Goal: Information Seeking & Learning: Learn about a topic

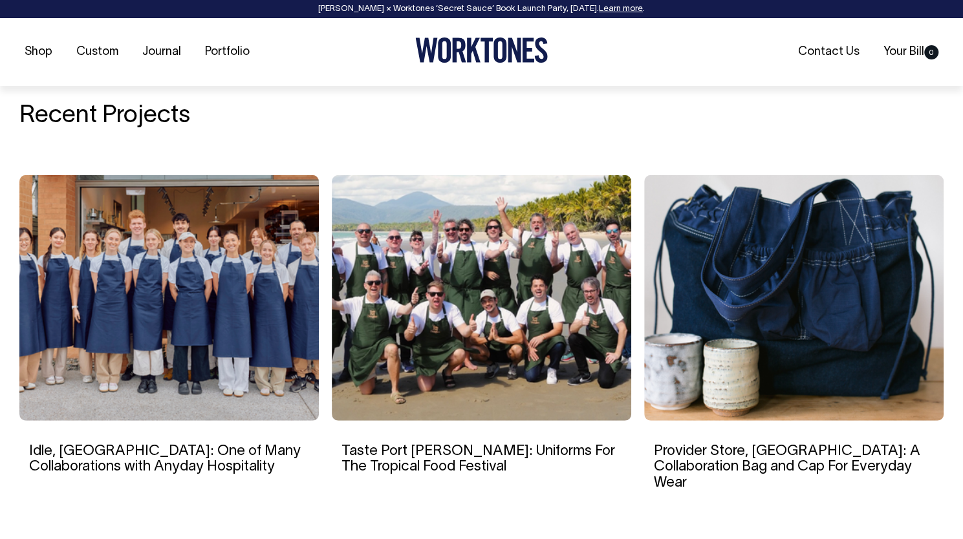
scroll to position [2034, 0]
click at [475, 342] on img at bounding box center [481, 298] width 299 height 246
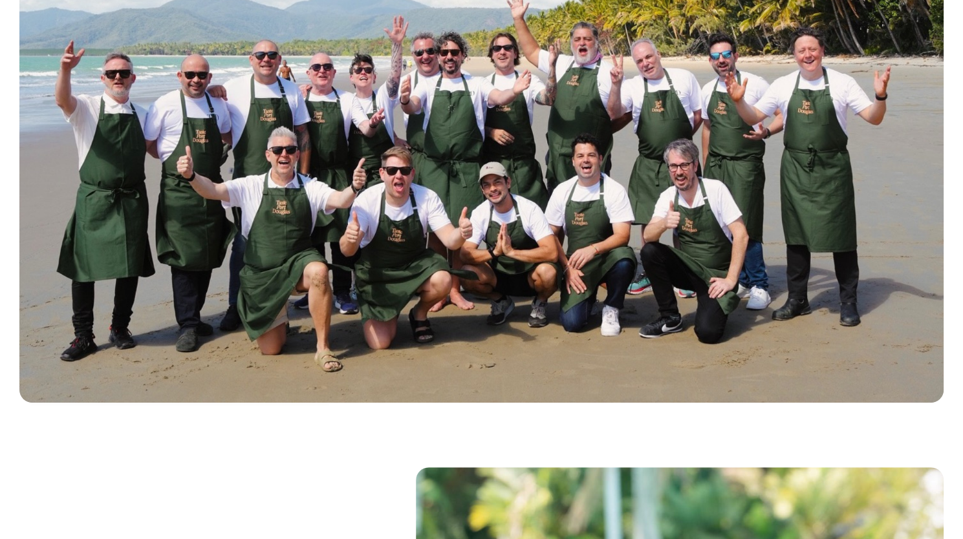
click at [458, 266] on img at bounding box center [481, 177] width 924 height 451
click at [412, 254] on img at bounding box center [481, 176] width 924 height 451
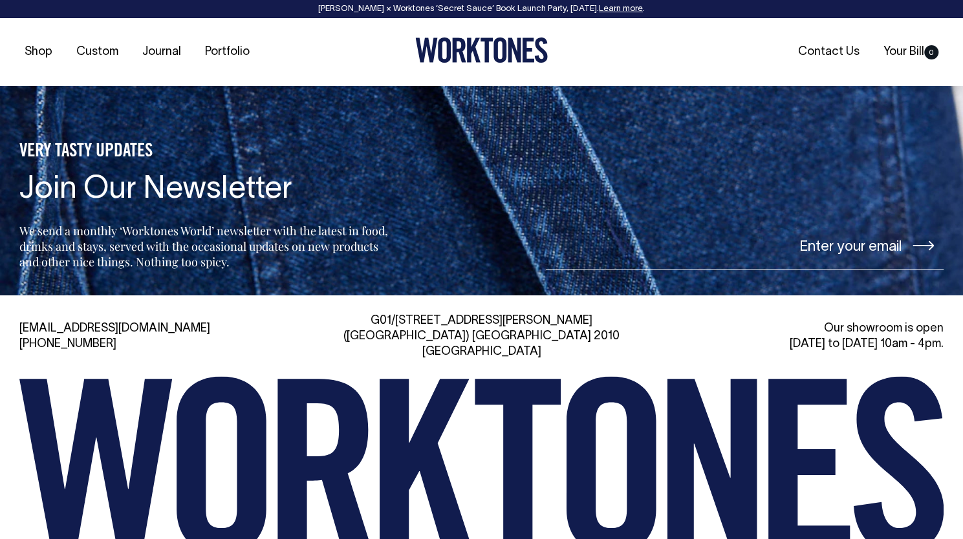
scroll to position [6007, 0]
